Goal: Task Accomplishment & Management: Use online tool/utility

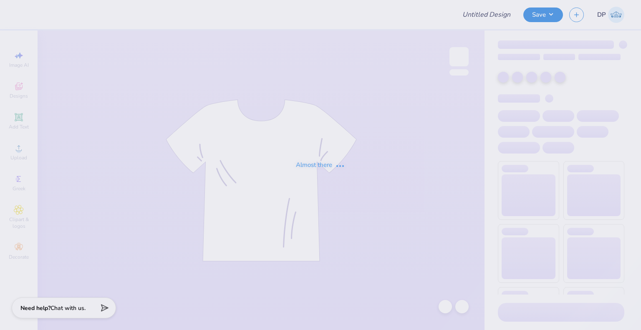
type input "CAMO 2"
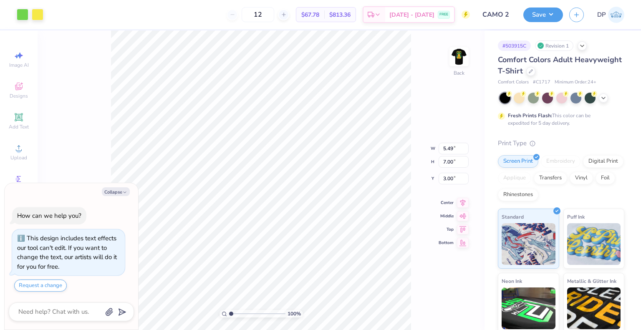
type textarea "x"
type input "2.35"
type input "2.99"
type input "7.01"
type textarea "x"
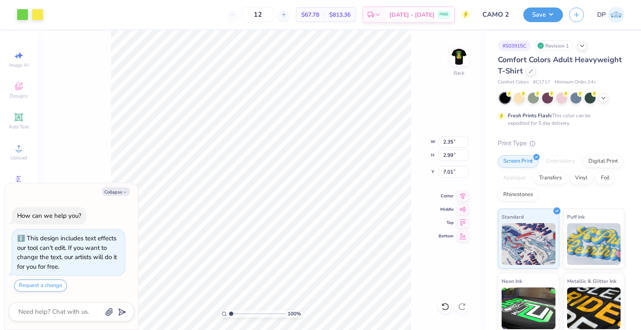
type input "3.00"
type textarea "x"
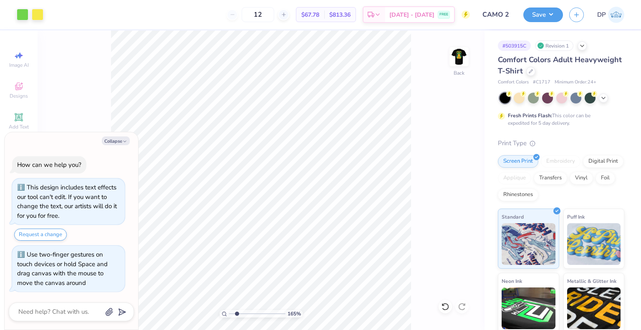
type input "2.22643191709162"
click at [117, 141] on button "Collapse" at bounding box center [116, 140] width 28 height 9
type textarea "x"
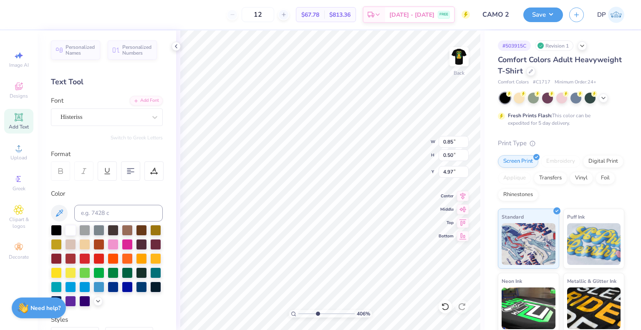
type input "4.05804149575103"
type input "5.50"
type input "4.05804149575103"
type input "2.35"
type input "5.49"
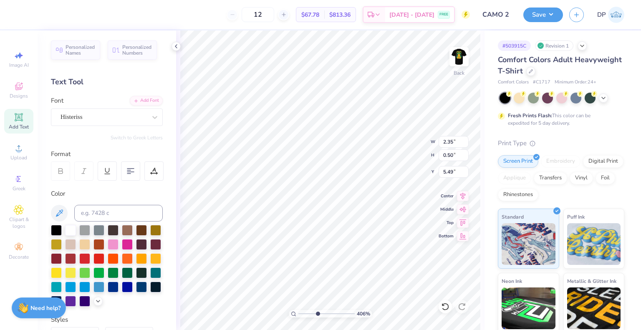
type input "4.05804149575103"
type input "4.99"
type input "4.05804149575103"
type input "1.38"
type input "0.30"
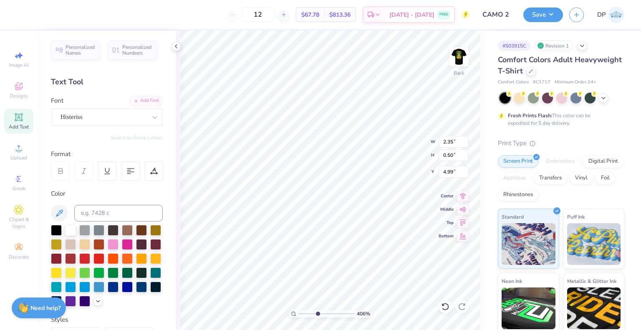
type input "5.20"
type input "4.05804149575103"
type input "5.11"
type input "4.05804149575103"
type input "0.85"
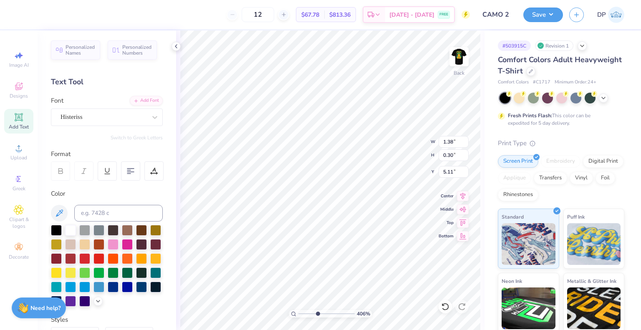
type input "0.50"
type input "5.50"
type input "4.05804149575103"
type input "0.47"
type input "0.28"
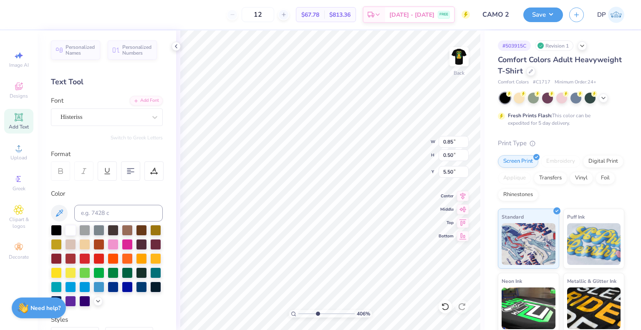
type input "5.72"
type input "4.05804149575103"
type input "5.12"
type input "4.05804149575103"
type input "1.38"
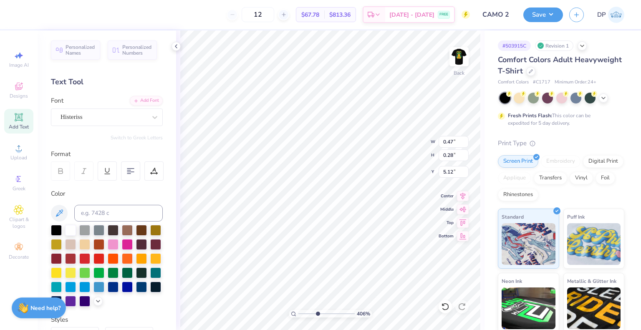
type input "0.30"
type input "5.11"
type input "4.05804149575103"
type input "0.47"
type input "0.28"
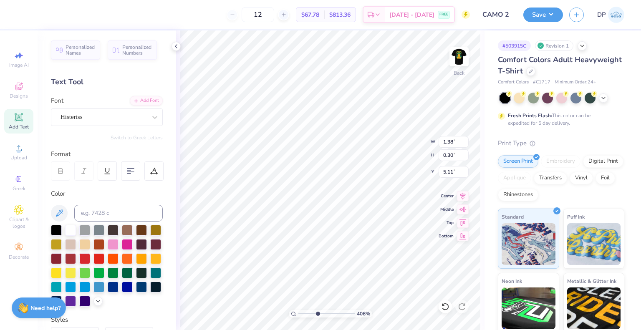
type input "5.12"
type input "4.05804149575103"
type input "0.55"
type input "0.32"
type input "5.07"
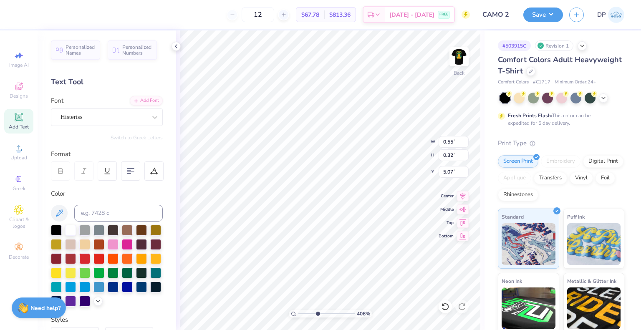
type input "4.05804149575103"
type input "5.08"
type input "4.05804149575103"
type input "1.38"
type input "0.30"
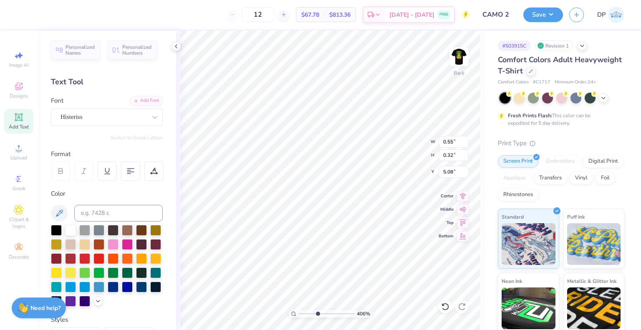
type input "5.11"
type input "4.05804149575103"
type input "1.51"
type input "0.32"
type input "5.08"
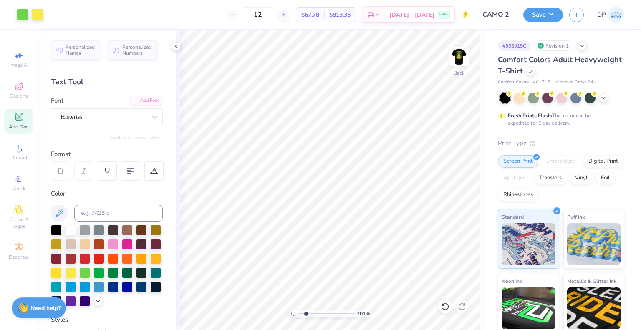
type input "1"
click at [462, 51] on img at bounding box center [458, 56] width 33 height 33
click at [474, 46] on img at bounding box center [458, 56] width 33 height 33
click at [558, 10] on button "Save" at bounding box center [543, 13] width 40 height 15
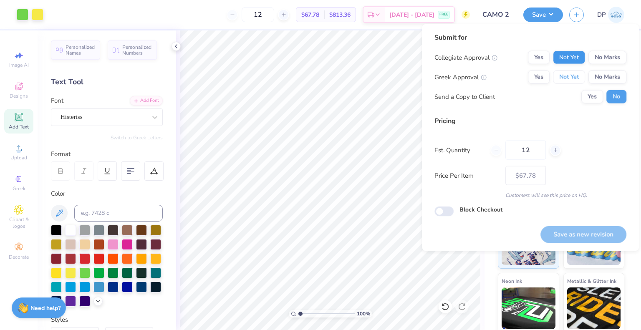
drag, startPoint x: 566, startPoint y: 73, endPoint x: 577, endPoint y: 51, distance: 25.0
click at [567, 70] on div "Collegiate Approval Yes Not Yet No Marks Greek Approval Yes Not Yet No Marks Se…" at bounding box center [531, 77] width 192 height 53
click at [577, 51] on button "Not Yet" at bounding box center [569, 57] width 32 height 13
click at [578, 77] on button "Not Yet" at bounding box center [569, 77] width 32 height 13
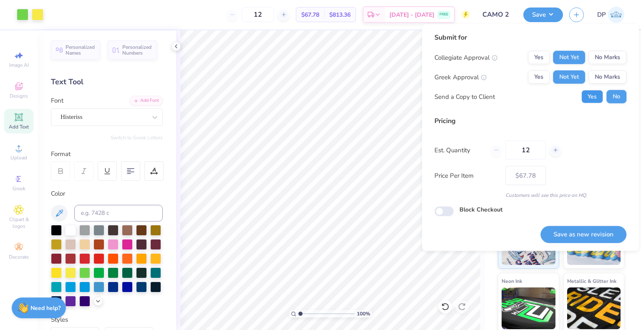
click at [589, 94] on button "Yes" at bounding box center [592, 96] width 22 height 13
click at [580, 237] on button "Save as new revision" at bounding box center [584, 234] width 86 height 17
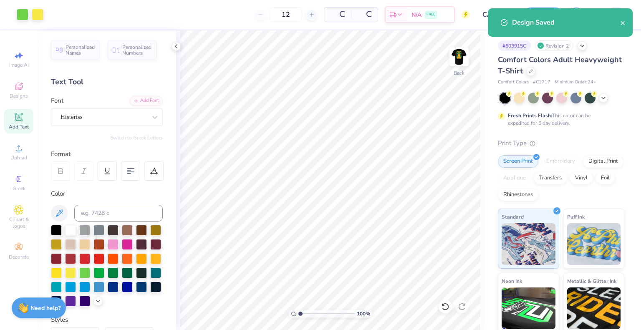
type input "– –"
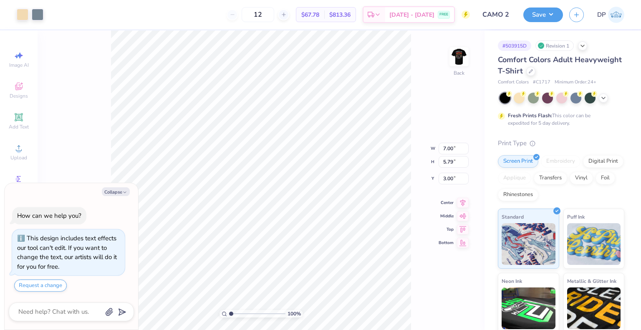
type textarea "x"
type input "3.17"
type input "2.62"
type input "6.16"
type textarea "x"
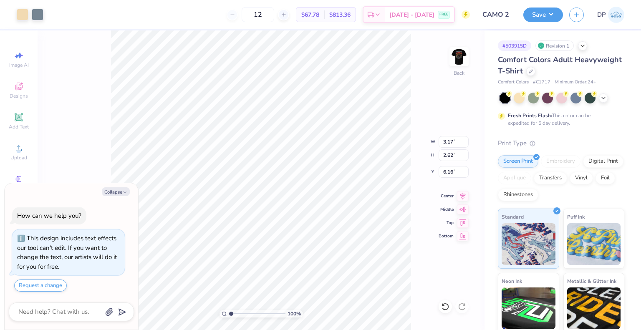
type input "3.00"
type textarea "x"
type input "2.01445811466782"
type textarea "x"
type input "1"
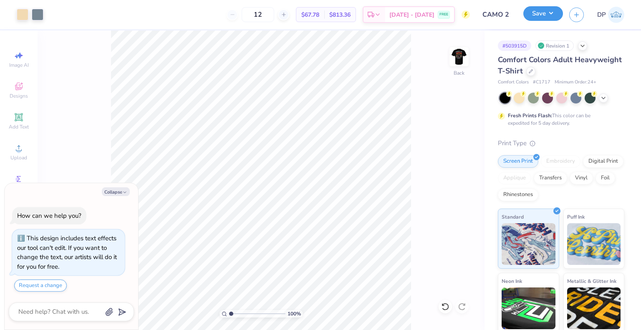
click at [543, 12] on button "Save" at bounding box center [543, 13] width 40 height 15
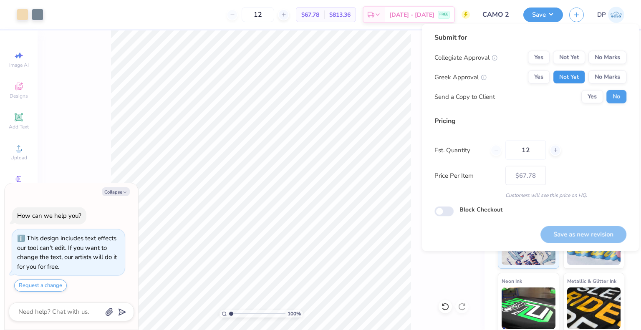
click at [578, 75] on button "Not Yet" at bounding box center [569, 77] width 32 height 13
click at [577, 62] on button "Not Yet" at bounding box center [569, 57] width 32 height 13
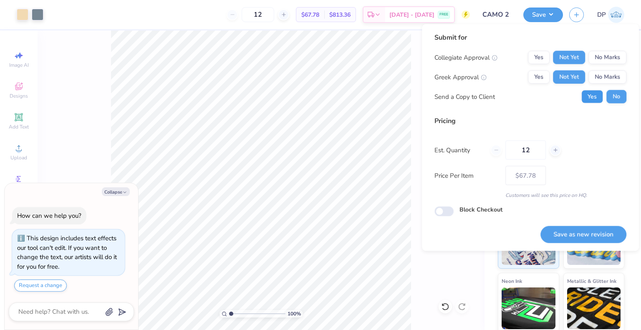
click at [591, 98] on button "Yes" at bounding box center [592, 96] width 22 height 13
type textarea "x"
click at [563, 239] on button "Save as new revision" at bounding box center [584, 234] width 86 height 17
type input "– –"
type textarea "x"
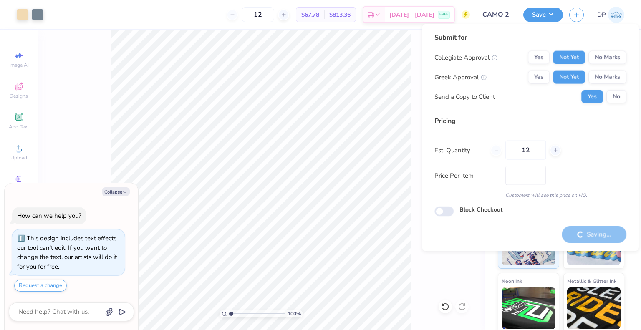
type input "$67.78"
type textarea "x"
type input "– –"
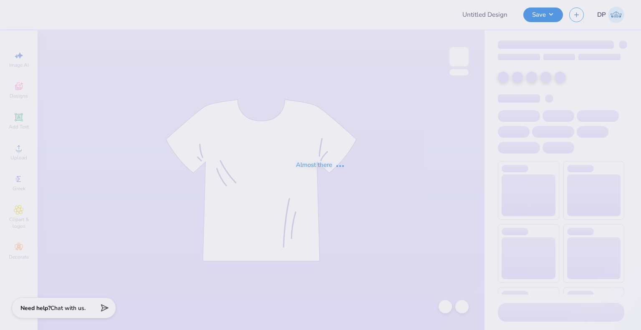
type input "CAMO 2"
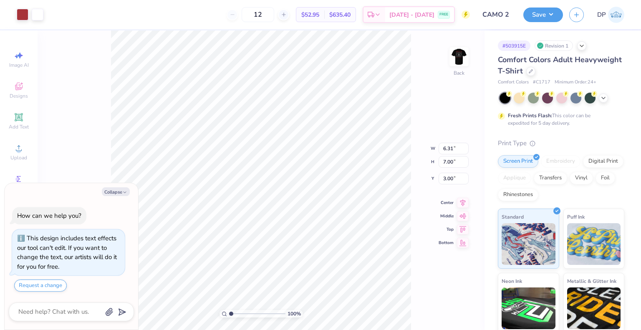
type textarea "x"
type input "2.19"
type input "2.43"
click at [549, 18] on button "Save" at bounding box center [543, 13] width 40 height 15
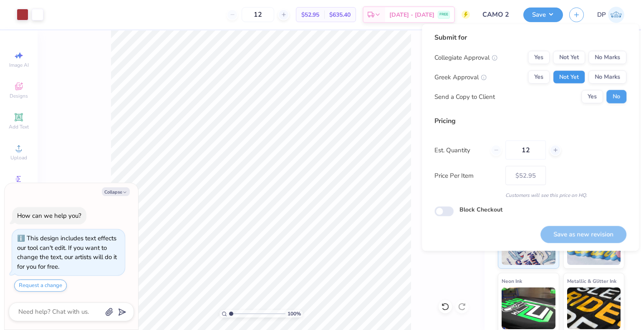
click at [572, 81] on button "Not Yet" at bounding box center [569, 77] width 32 height 13
click at [572, 60] on button "Not Yet" at bounding box center [569, 57] width 32 height 13
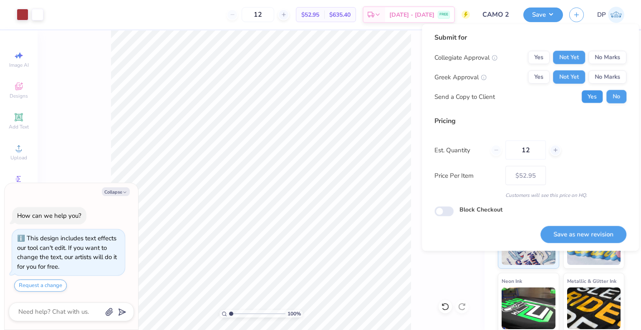
click at [589, 95] on button "Yes" at bounding box center [592, 96] width 22 height 13
type textarea "x"
click at [588, 237] on button "Save as new revision" at bounding box center [584, 234] width 86 height 17
type input "$52.95"
type textarea "x"
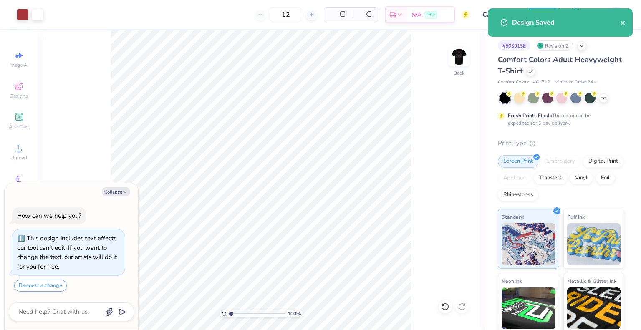
type input "– –"
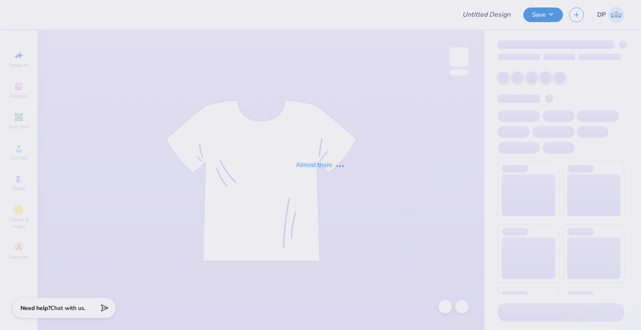
type input "CAMO 2"
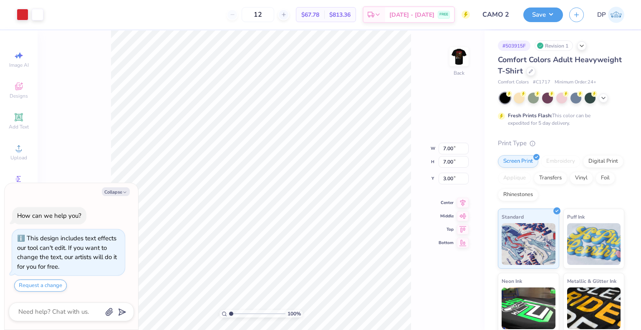
type textarea "x"
type input "1.95"
type textarea "x"
type input "2.41"
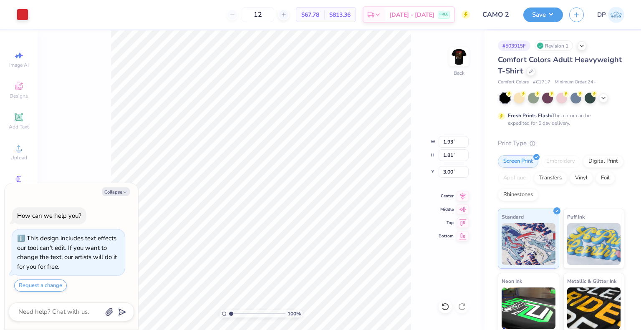
type input "2.26"
type textarea "x"
type input "2.58"
type textarea "x"
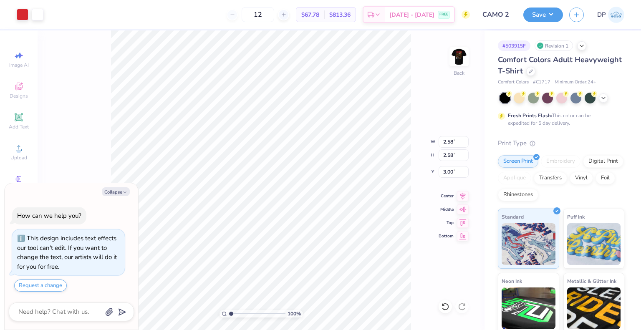
type input "2.09"
type textarea "x"
type input "2.44"
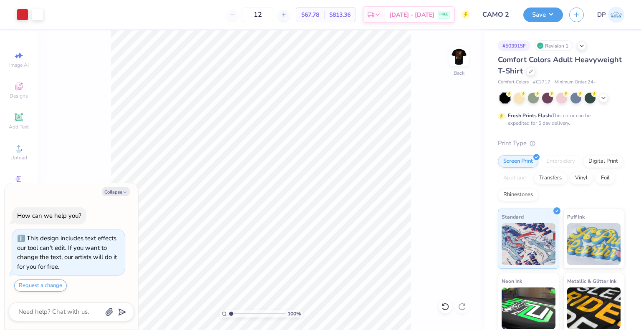
type textarea "x"
type input "1"
click at [538, 16] on button "Save" at bounding box center [543, 13] width 40 height 15
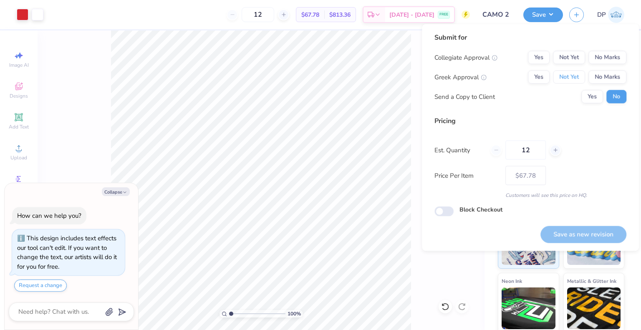
drag, startPoint x: 576, startPoint y: 77, endPoint x: 575, endPoint y: 68, distance: 9.7
click at [576, 72] on button "Not Yet" at bounding box center [569, 77] width 32 height 13
click at [572, 60] on button "Not Yet" at bounding box center [569, 57] width 32 height 13
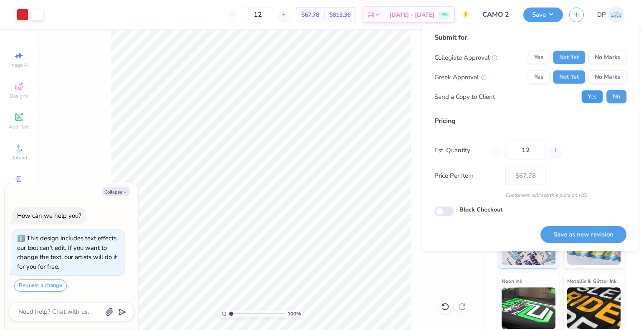
click at [593, 95] on button "Yes" at bounding box center [592, 96] width 22 height 13
type textarea "x"
click at [566, 236] on button "Save as new revision" at bounding box center [584, 234] width 86 height 17
type input "$67.78"
type textarea "x"
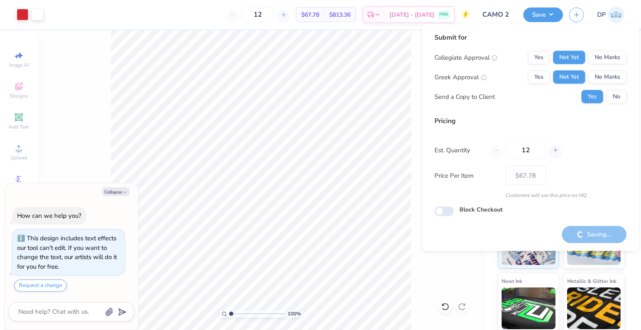
type input "– –"
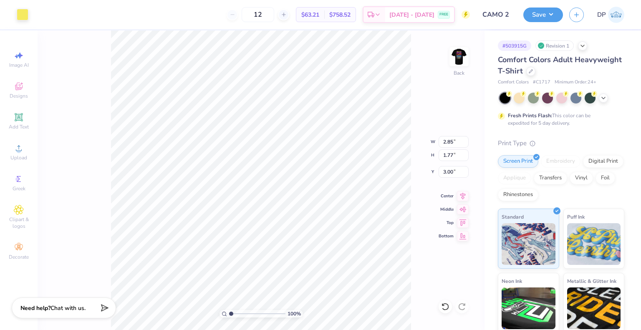
type input "2.85"
type input "1.77"
click at [544, 16] on button "Save" at bounding box center [543, 13] width 40 height 15
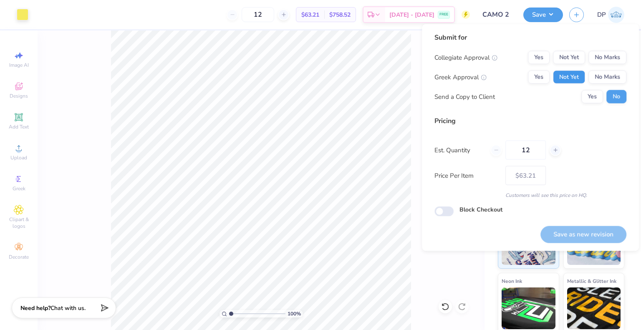
click at [567, 73] on button "Not Yet" at bounding box center [569, 77] width 32 height 13
click at [569, 62] on button "Not Yet" at bounding box center [569, 57] width 32 height 13
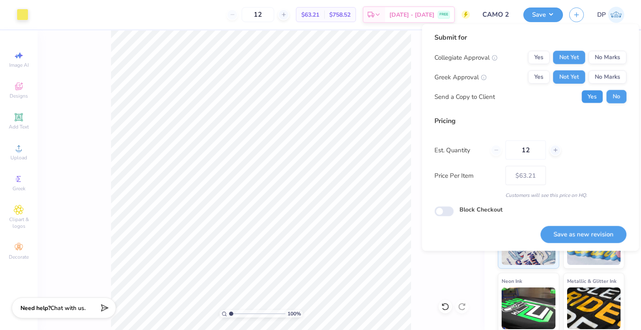
click at [597, 99] on button "Yes" at bounding box center [592, 96] width 22 height 13
click at [589, 234] on button "Save as new revision" at bounding box center [584, 234] width 86 height 17
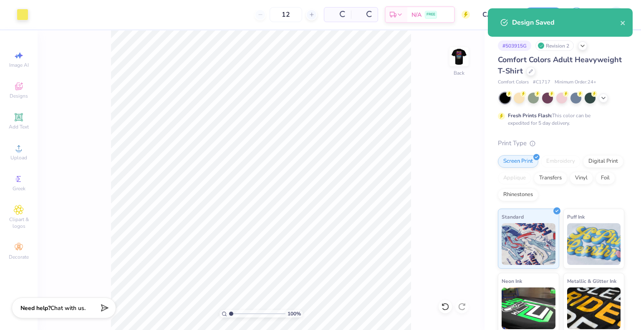
type input "– –"
